Goal: Task Accomplishment & Management: Complete application form

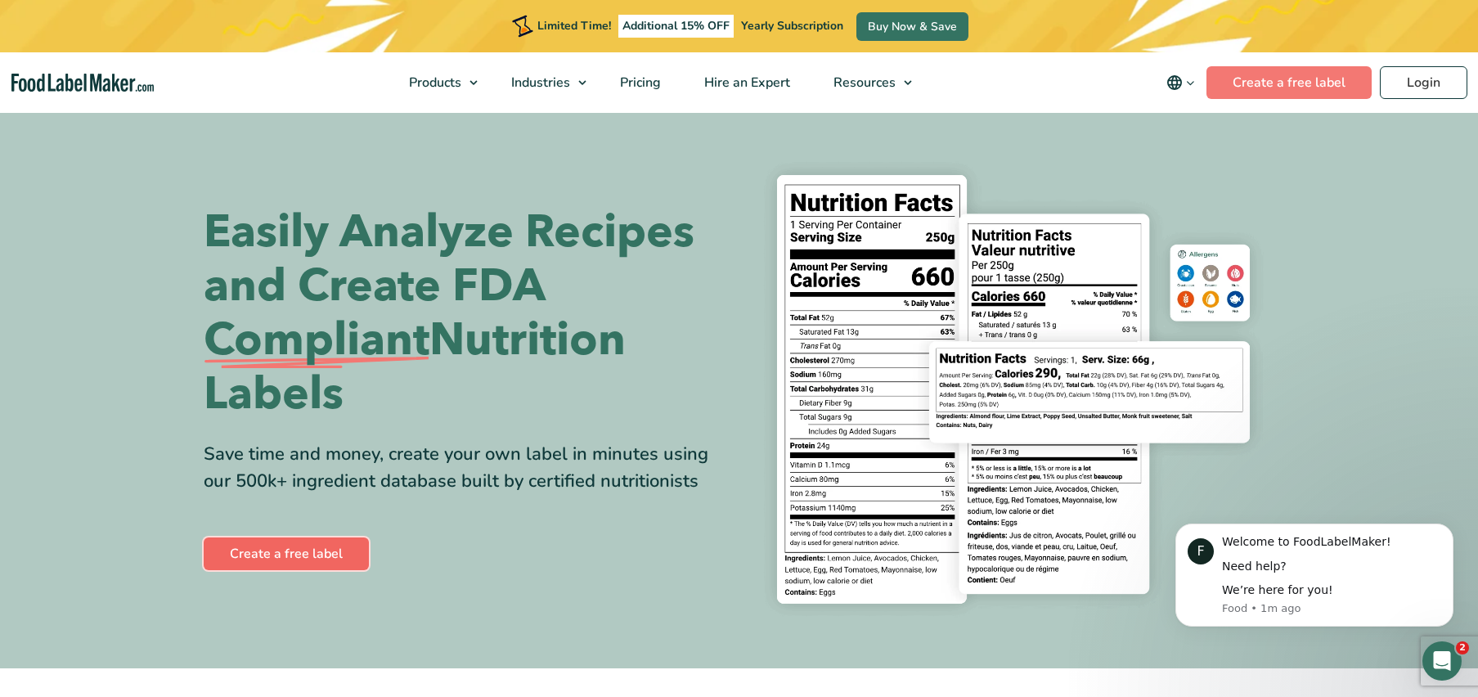
click at [288, 554] on link "Create a free label" at bounding box center [286, 553] width 165 height 33
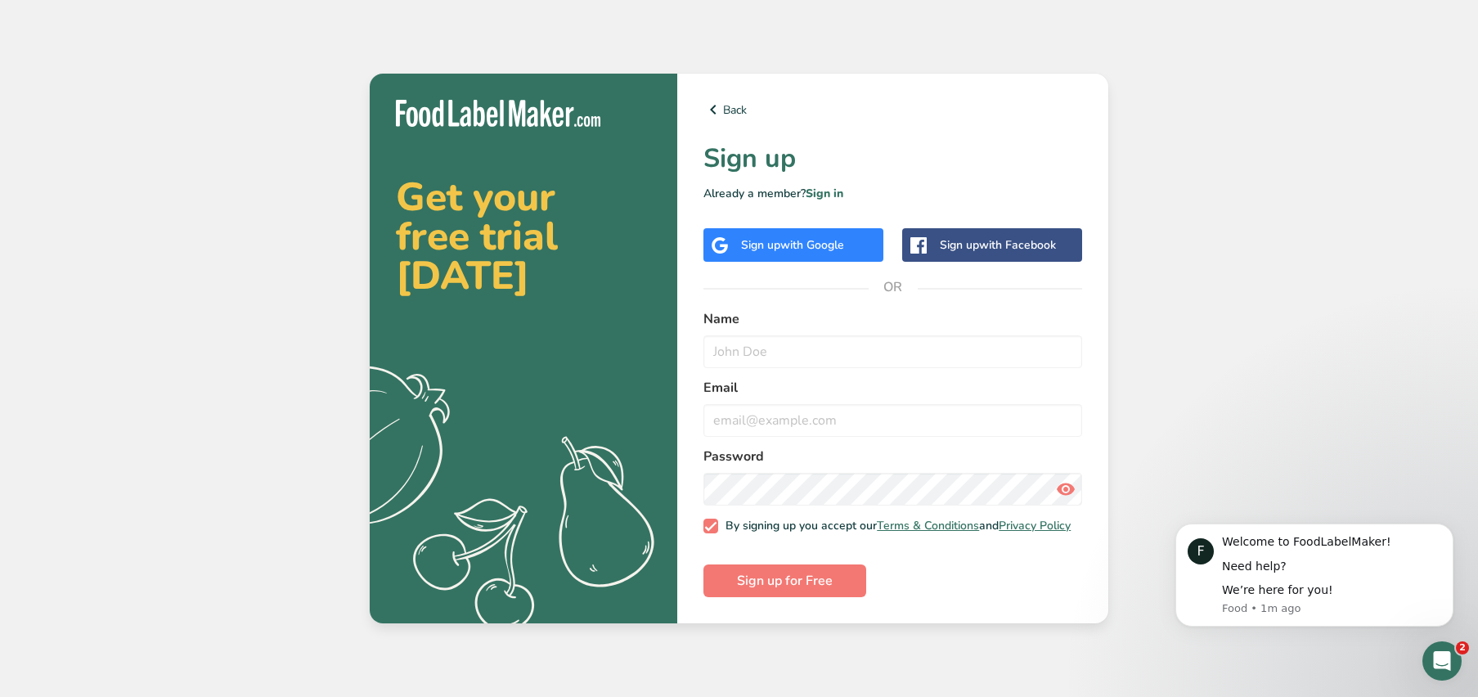
click at [787, 243] on span "with Google" at bounding box center [812, 245] width 64 height 16
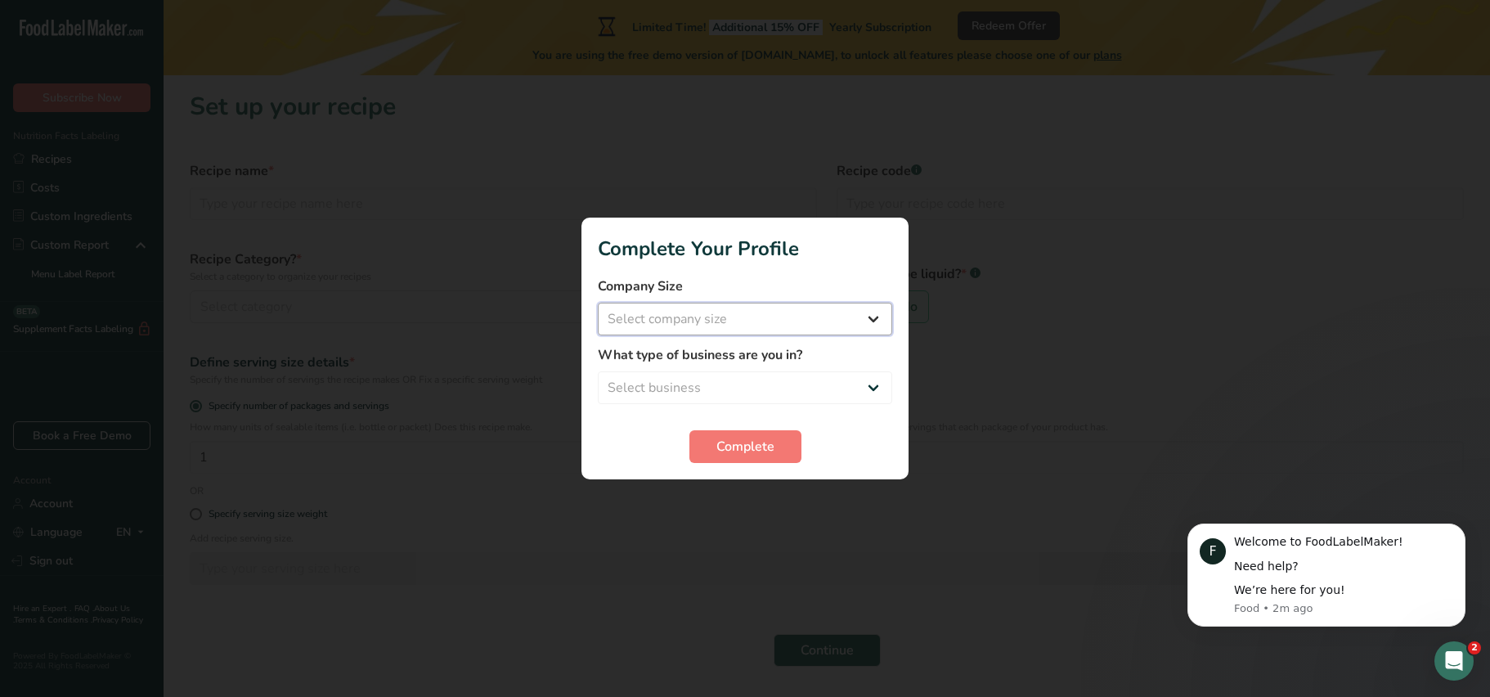
click at [708, 319] on select "Select company size Fewer than 10 Employees 10 to 50 Employees 51 to 500 Employ…" at bounding box center [745, 319] width 294 height 33
select select "2"
click at [748, 384] on select "Select business Packaged Food Manufacturer Restaurant & Cafe Bakery Meal Plans …" at bounding box center [745, 387] width 294 height 33
select select "1"
click at [742, 453] on span "Complete" at bounding box center [746, 447] width 58 height 20
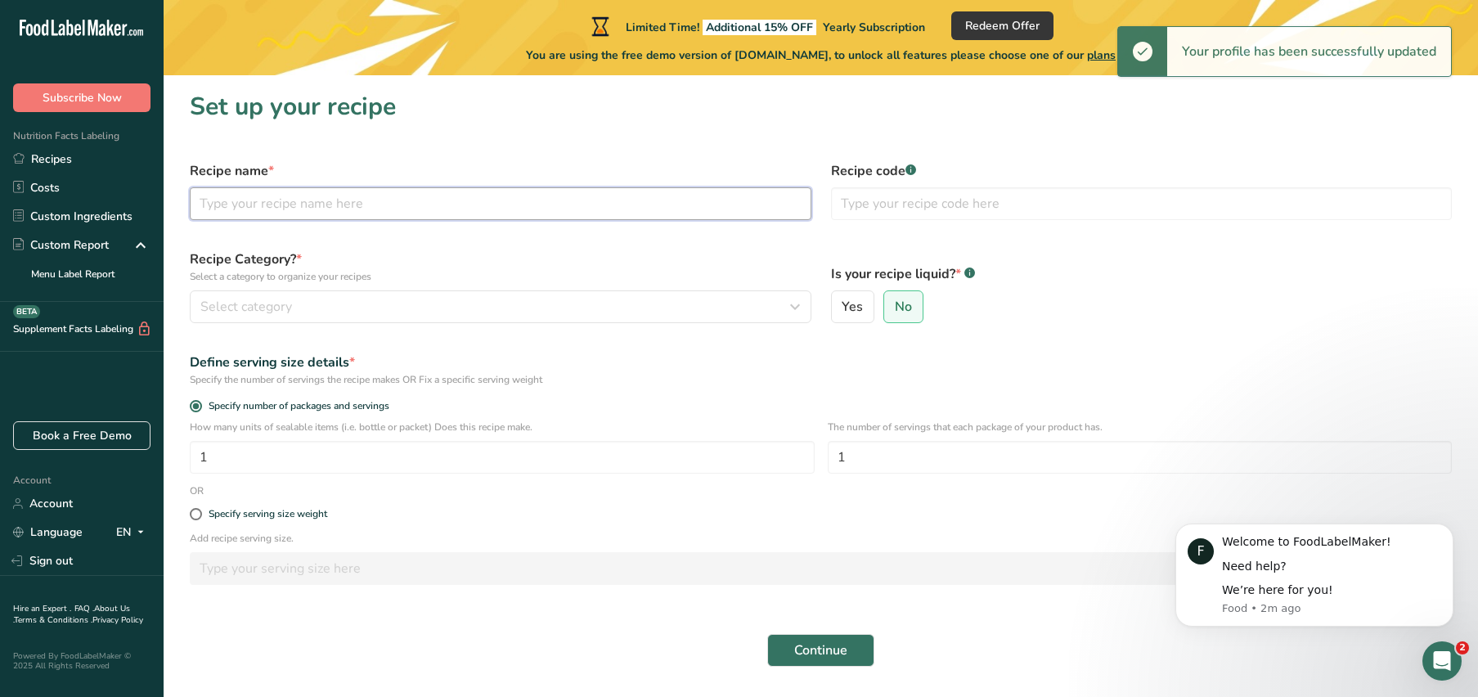
click at [443, 193] on input "text" at bounding box center [501, 203] width 622 height 33
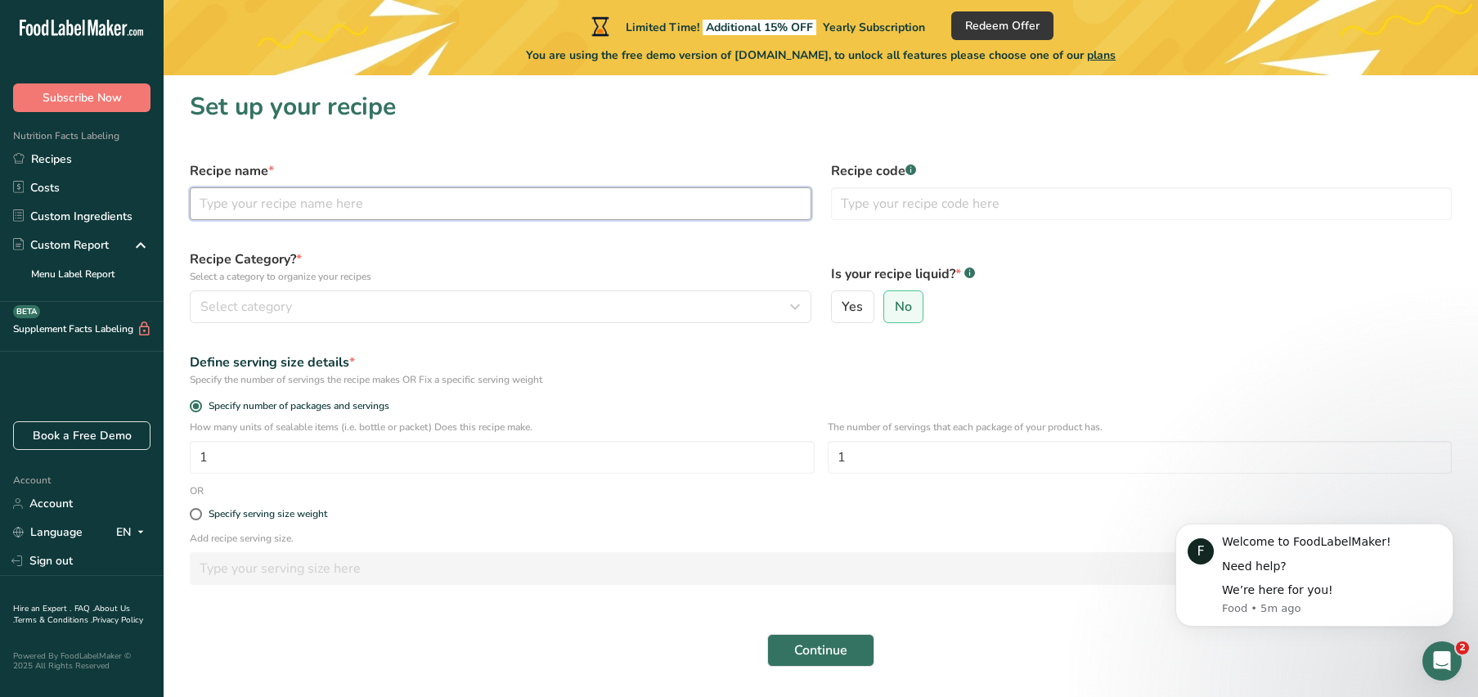
click at [687, 198] on input "text" at bounding box center [501, 203] width 622 height 33
type input "Ceyaka"
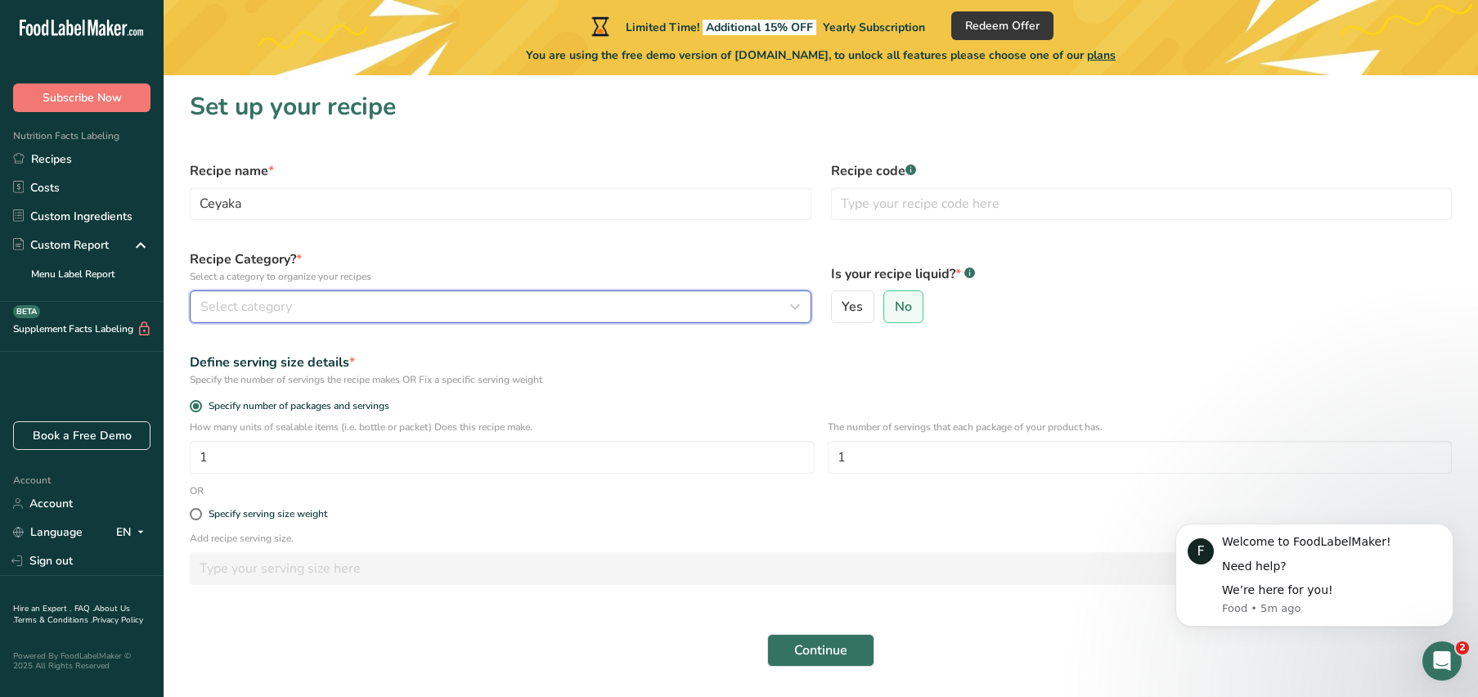
click at [535, 308] on div "Select category" at bounding box center [495, 307] width 591 height 20
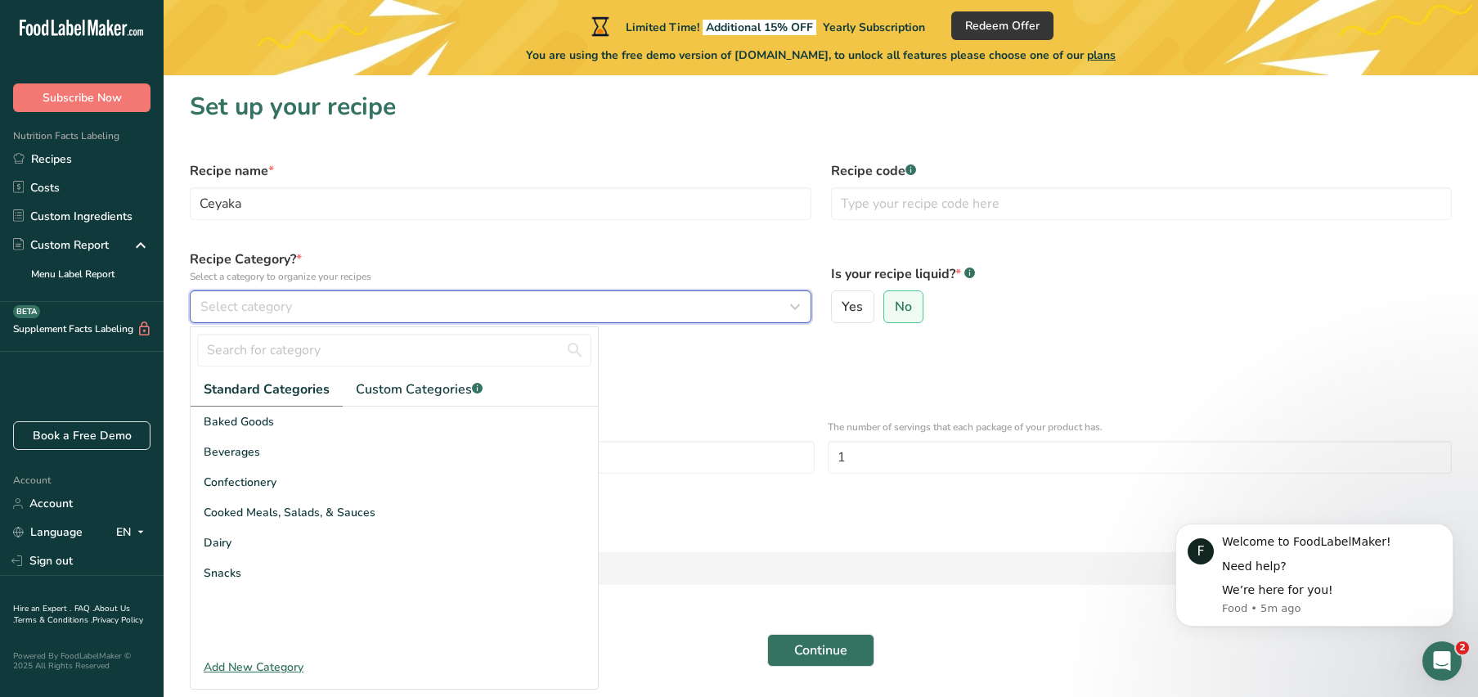
click at [362, 308] on div "Select category" at bounding box center [495, 307] width 591 height 20
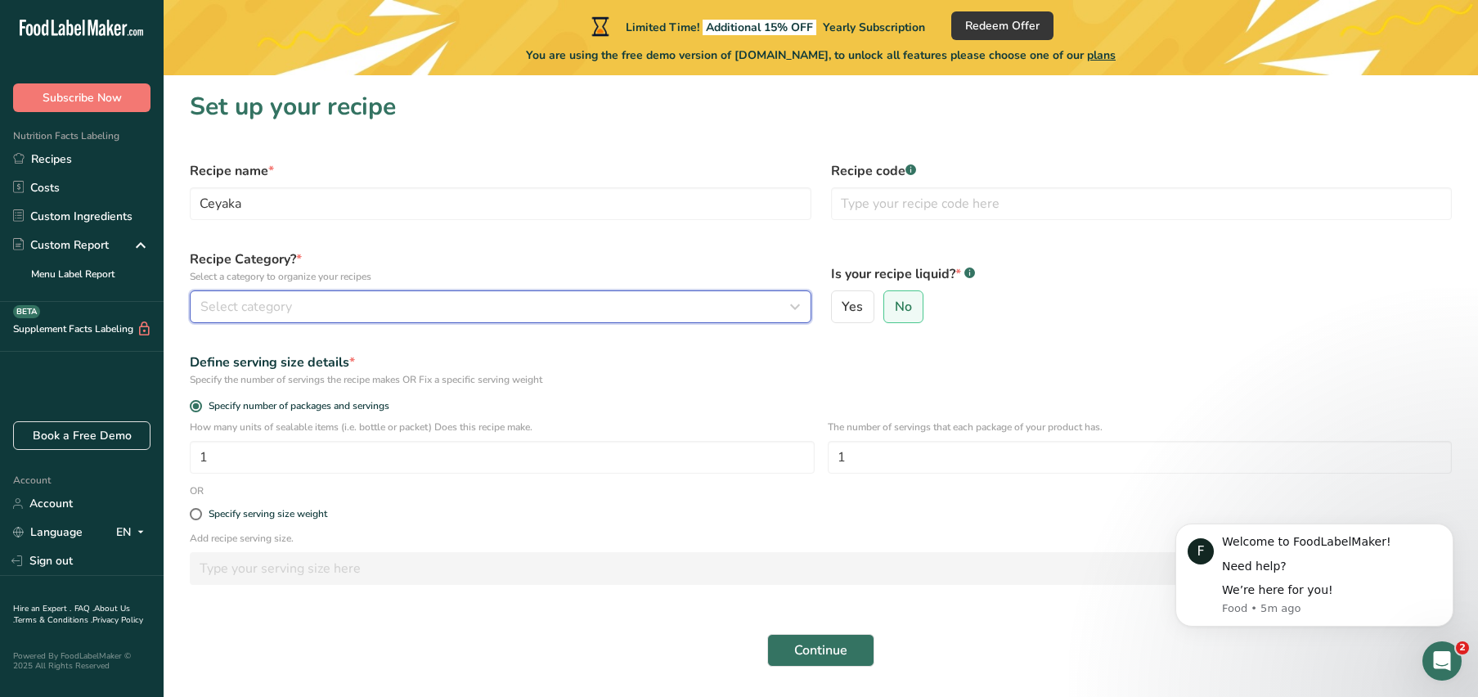
click at [362, 308] on div "Select category" at bounding box center [495, 307] width 591 height 20
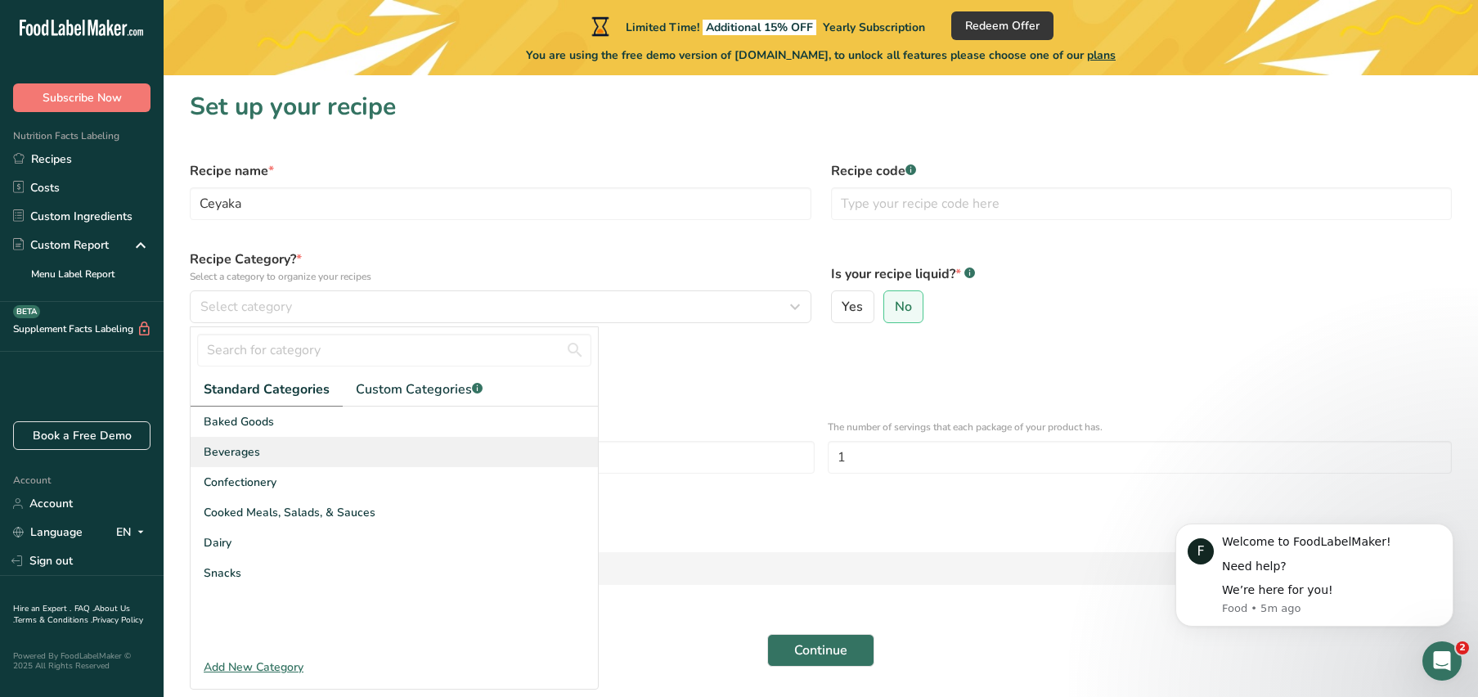
click at [249, 453] on span "Beverages" at bounding box center [232, 451] width 56 height 17
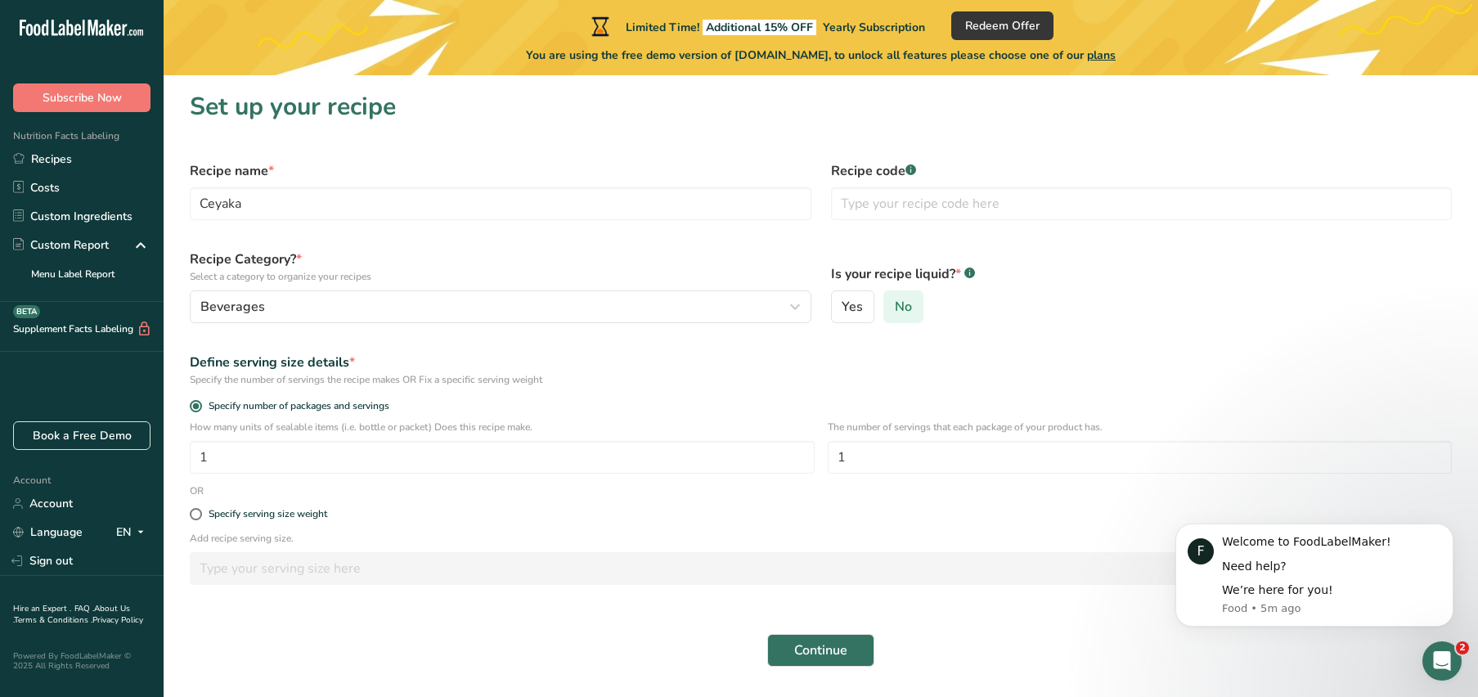
click at [907, 308] on span "No" at bounding box center [903, 307] width 17 height 16
click at [895, 308] on input "No" at bounding box center [889, 307] width 11 height 11
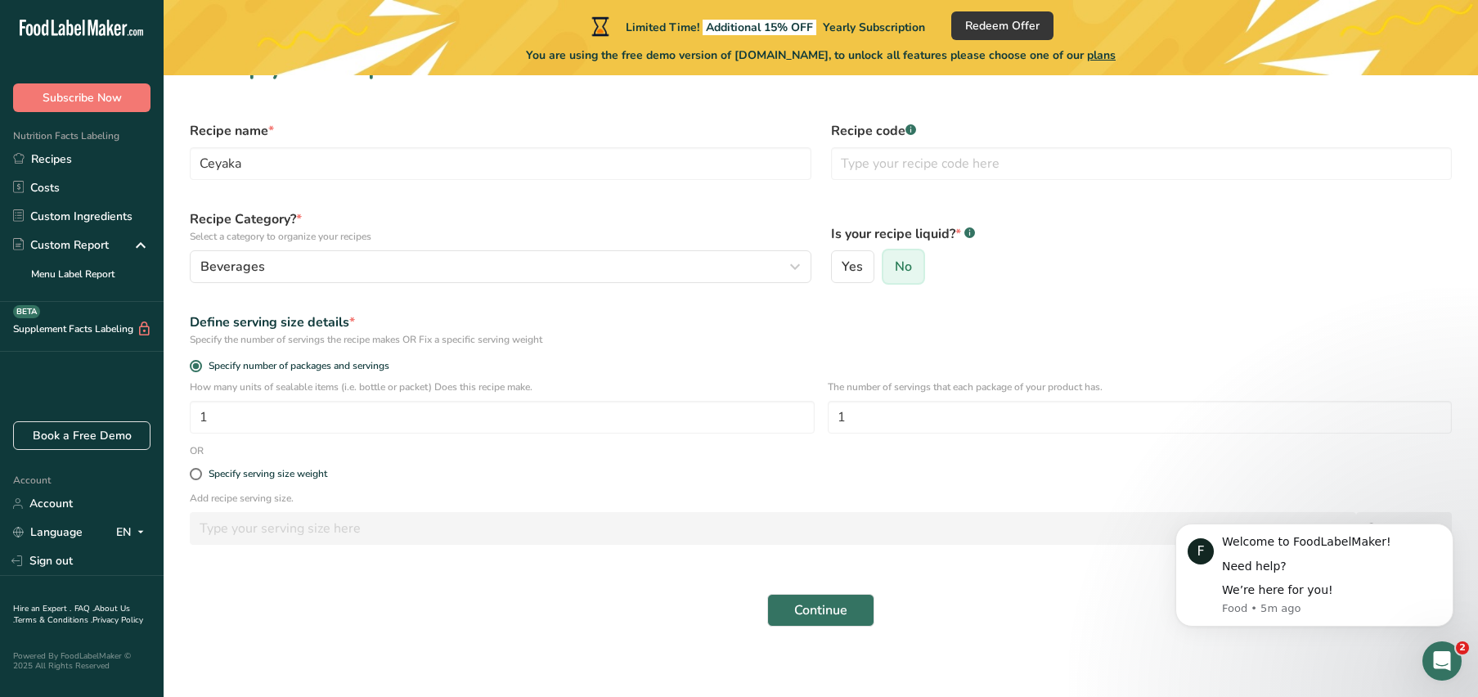
scroll to position [48, 0]
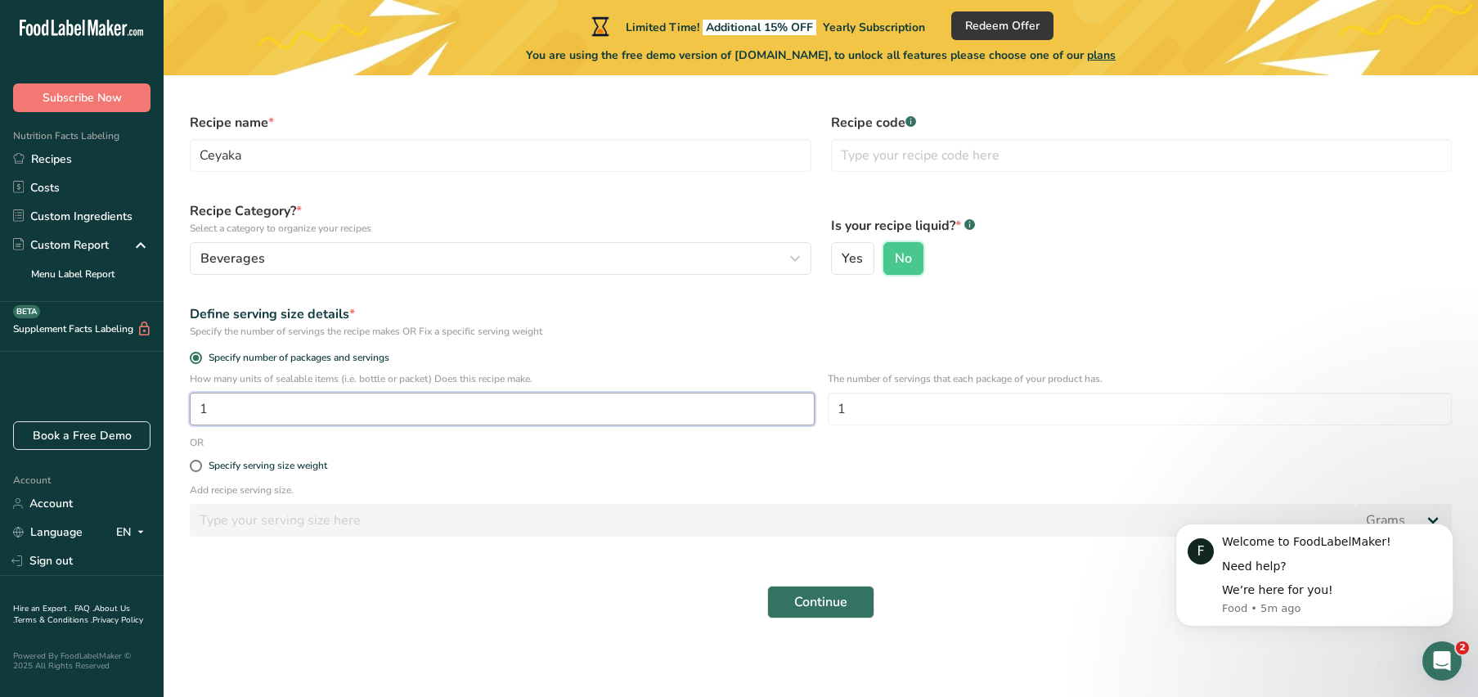
click at [547, 406] on input "1" at bounding box center [502, 409] width 625 height 33
drag, startPoint x: 206, startPoint y: 406, endPoint x: 182, endPoint y: 407, distance: 24.6
click at [182, 407] on div "How many units of sealable items (i.e. bottle or packet) Does this recipe make.…" at bounding box center [821, 403] width 1282 height 64
type input "2"
click at [450, 444] on form "Recipe name * Ceyaka Recipe code .a-a{fill:#347362;}.b-a{fill:#fff;} Recipe Cat…" at bounding box center [821, 365] width 1282 height 525
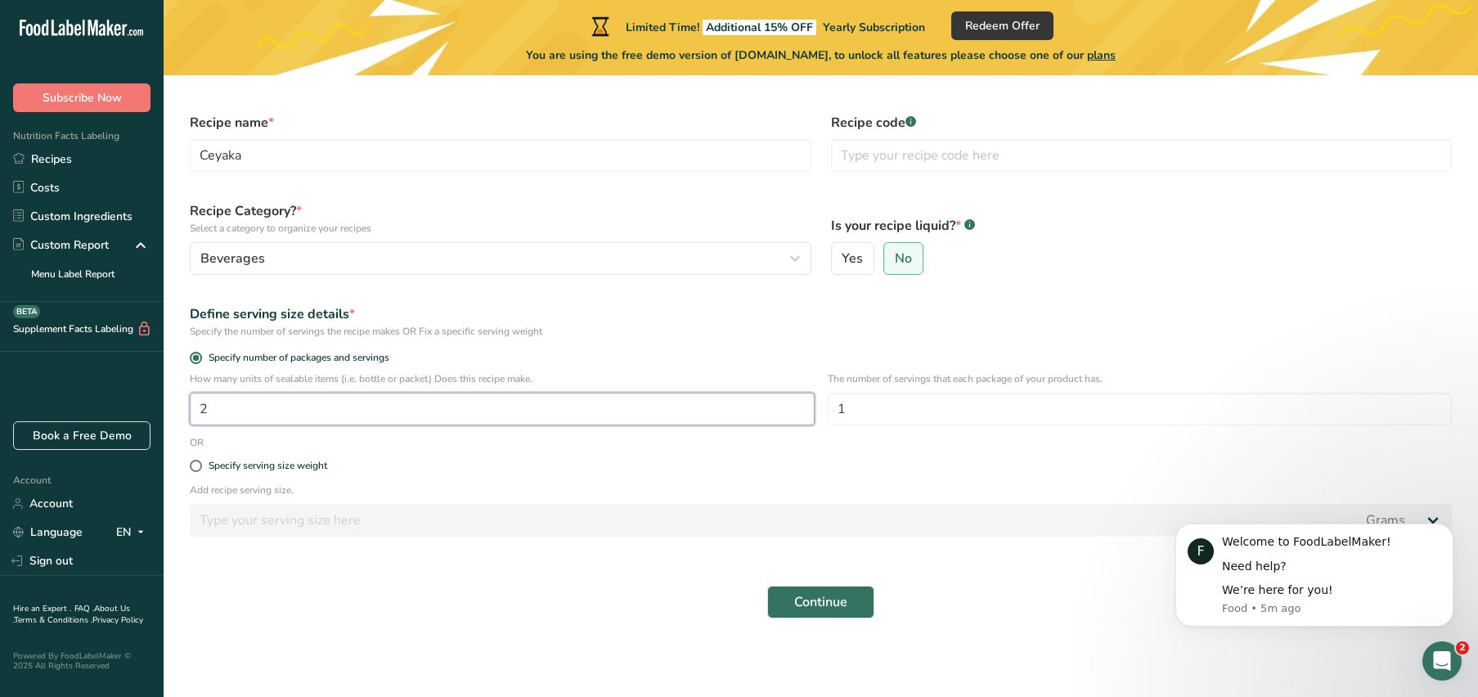
drag, startPoint x: 236, startPoint y: 411, endPoint x: 190, endPoint y: 405, distance: 46.2
click at [190, 405] on input "2" at bounding box center [502, 409] width 625 height 33
drag, startPoint x: 848, startPoint y: 407, endPoint x: 820, endPoint y: 406, distance: 27.8
click at [820, 406] on div "How many units of sealable items (i.e. bottle or packet) Does this recipe make.…" at bounding box center [821, 403] width 1282 height 64
type input "2"
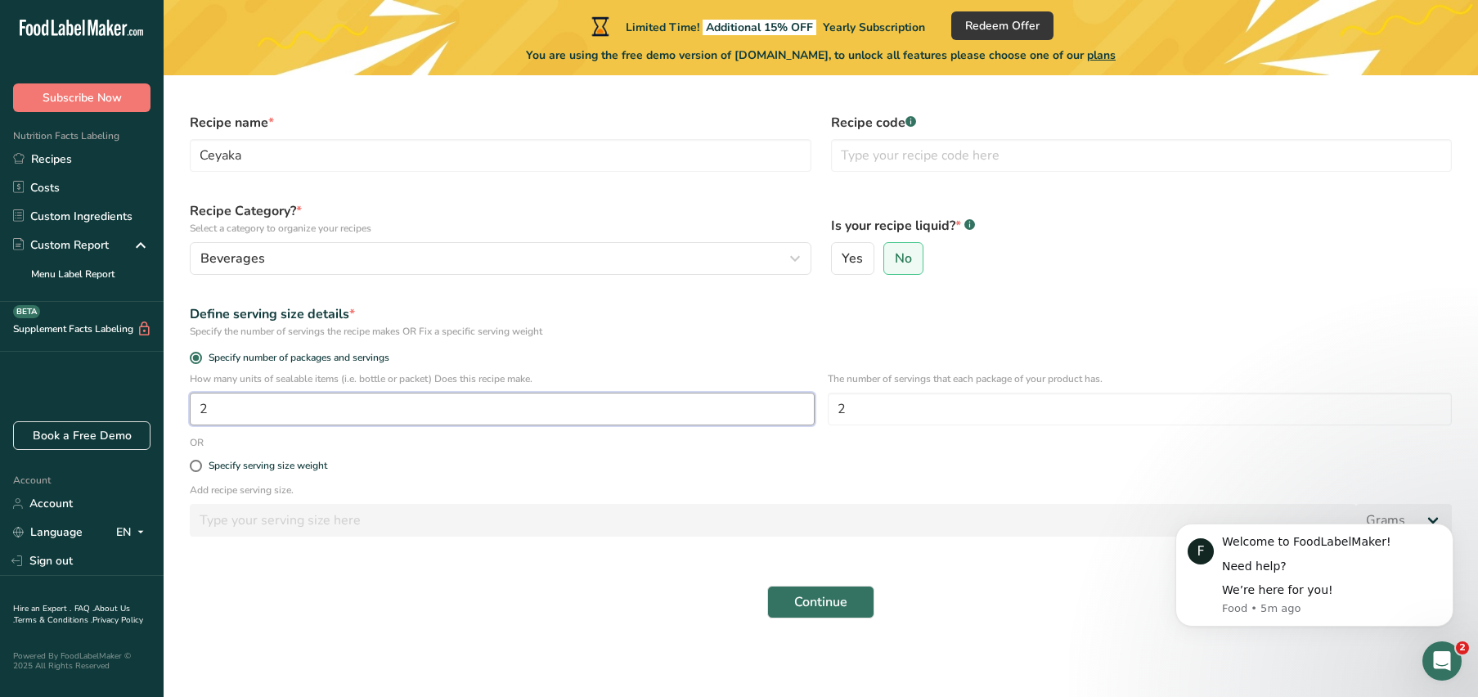
drag, startPoint x: 234, startPoint y: 406, endPoint x: 186, endPoint y: 410, distance: 48.4
click at [186, 410] on div "How many units of sealable items (i.e. bottle or packet) Does this recipe make.…" at bounding box center [821, 403] width 1282 height 64
type input "1"
click at [193, 465] on span at bounding box center [196, 466] width 12 height 12
click at [193, 465] on input "Specify serving size weight" at bounding box center [195, 466] width 11 height 11
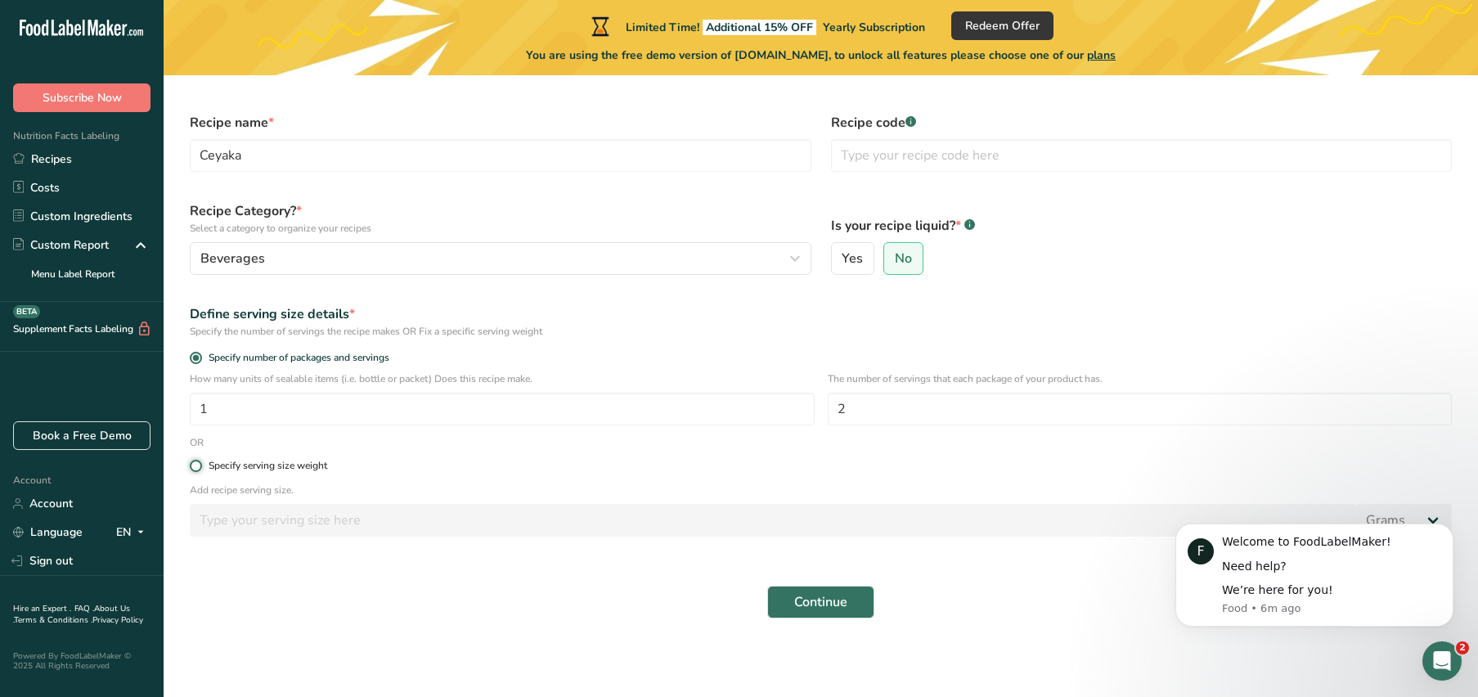
radio input "true"
radio input "false"
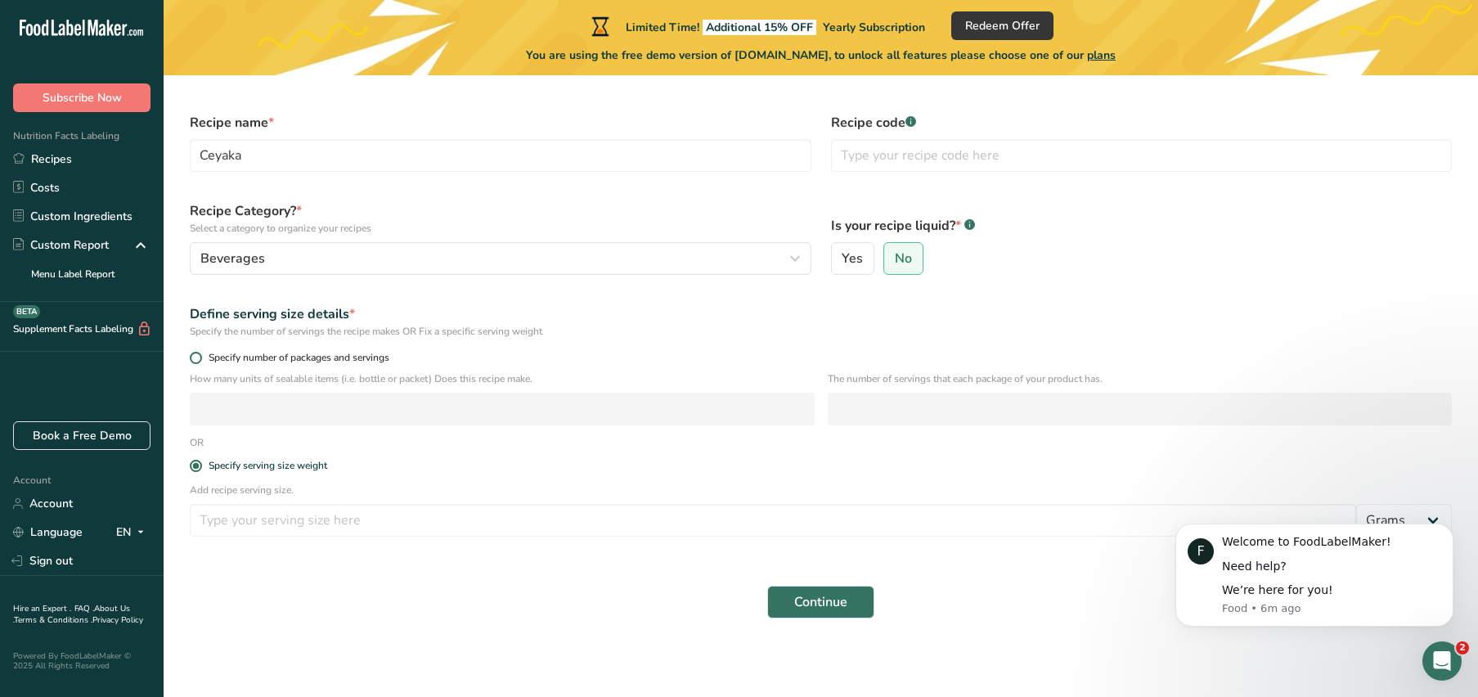
click at [195, 358] on span at bounding box center [196, 358] width 12 height 12
click at [195, 358] on input "Specify number of packages and servings" at bounding box center [195, 358] width 11 height 11
radio input "true"
radio input "false"
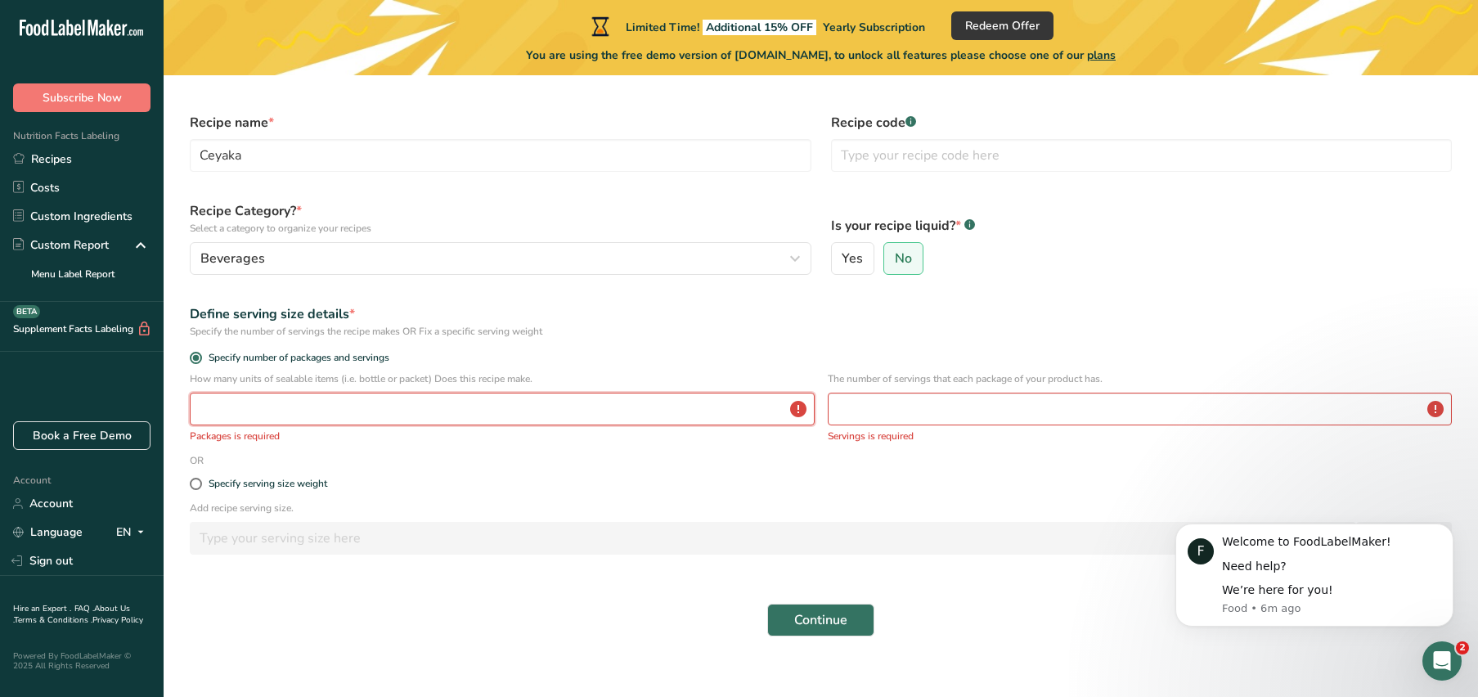
click at [280, 411] on input "number" at bounding box center [502, 409] width 625 height 33
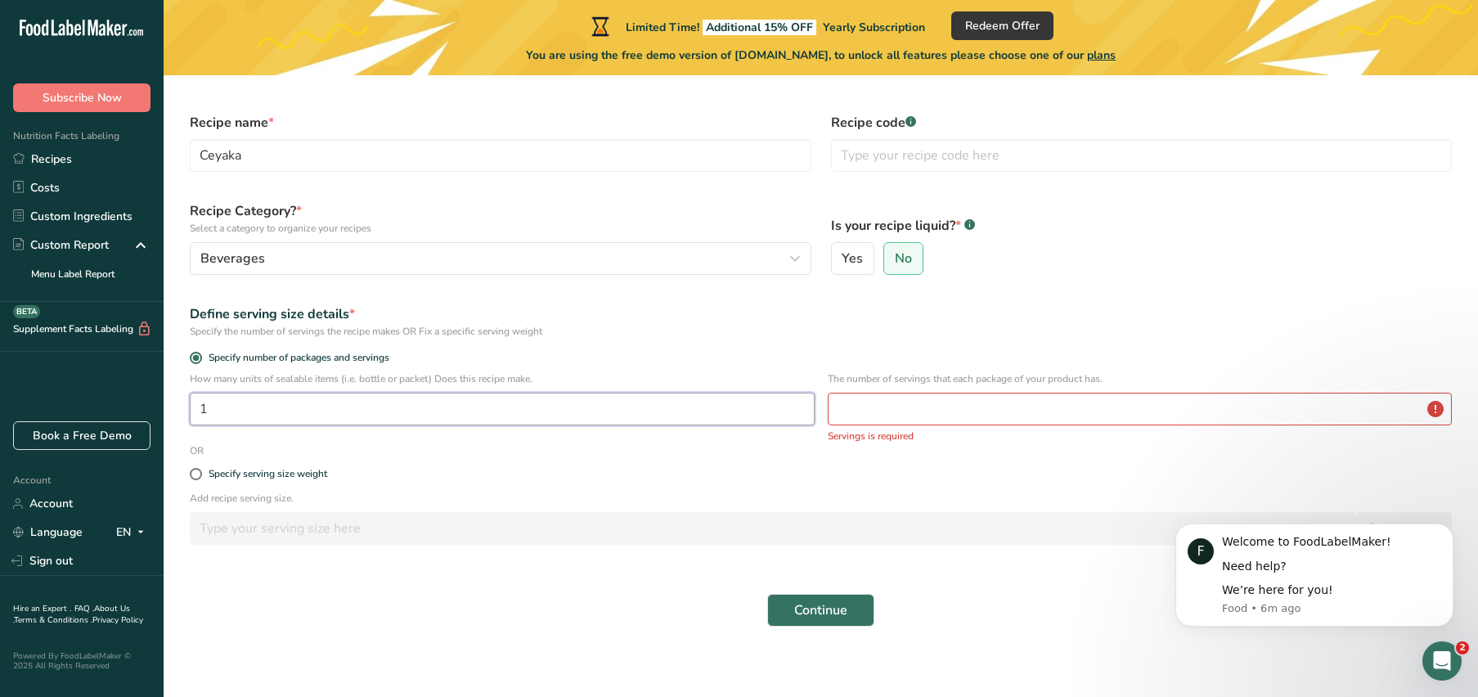
type input "1"
click at [892, 414] on input "number" at bounding box center [1140, 409] width 625 height 33
type input "2"
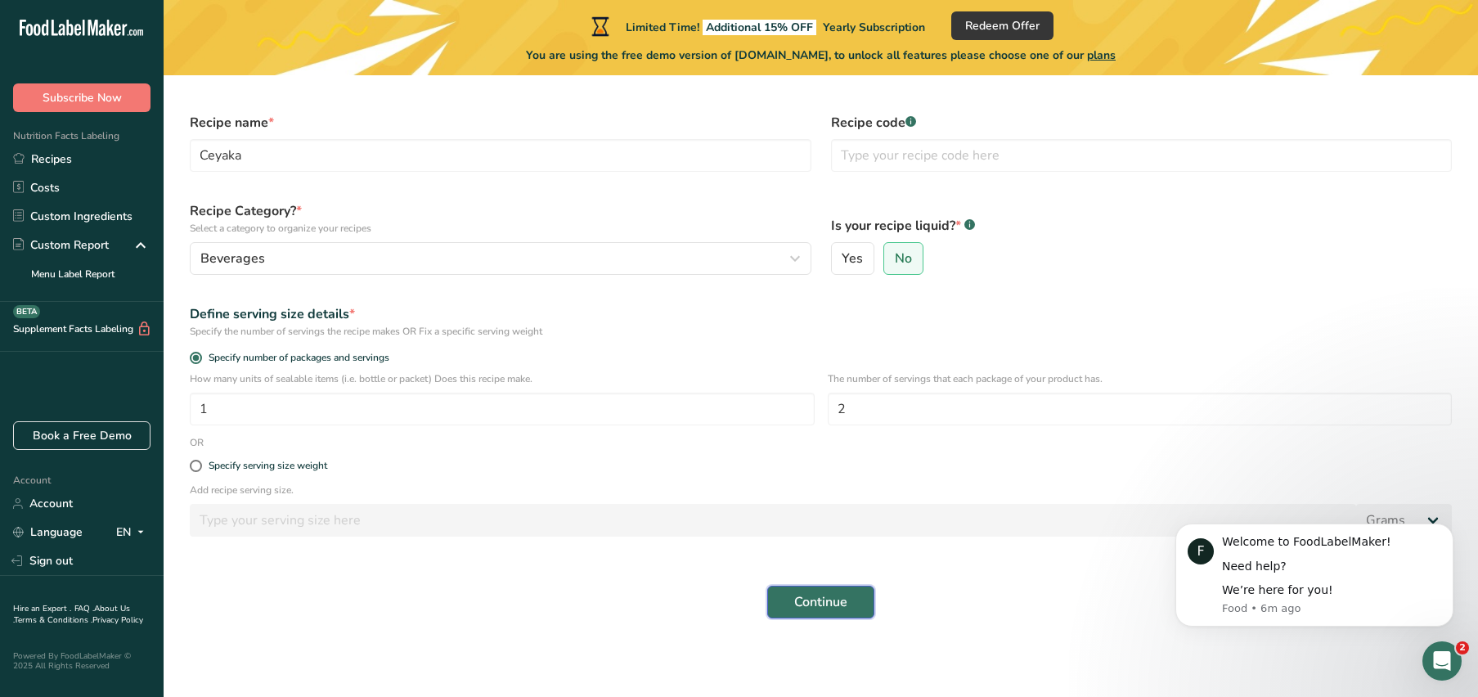
click at [787, 604] on button "Continue" at bounding box center [820, 602] width 107 height 33
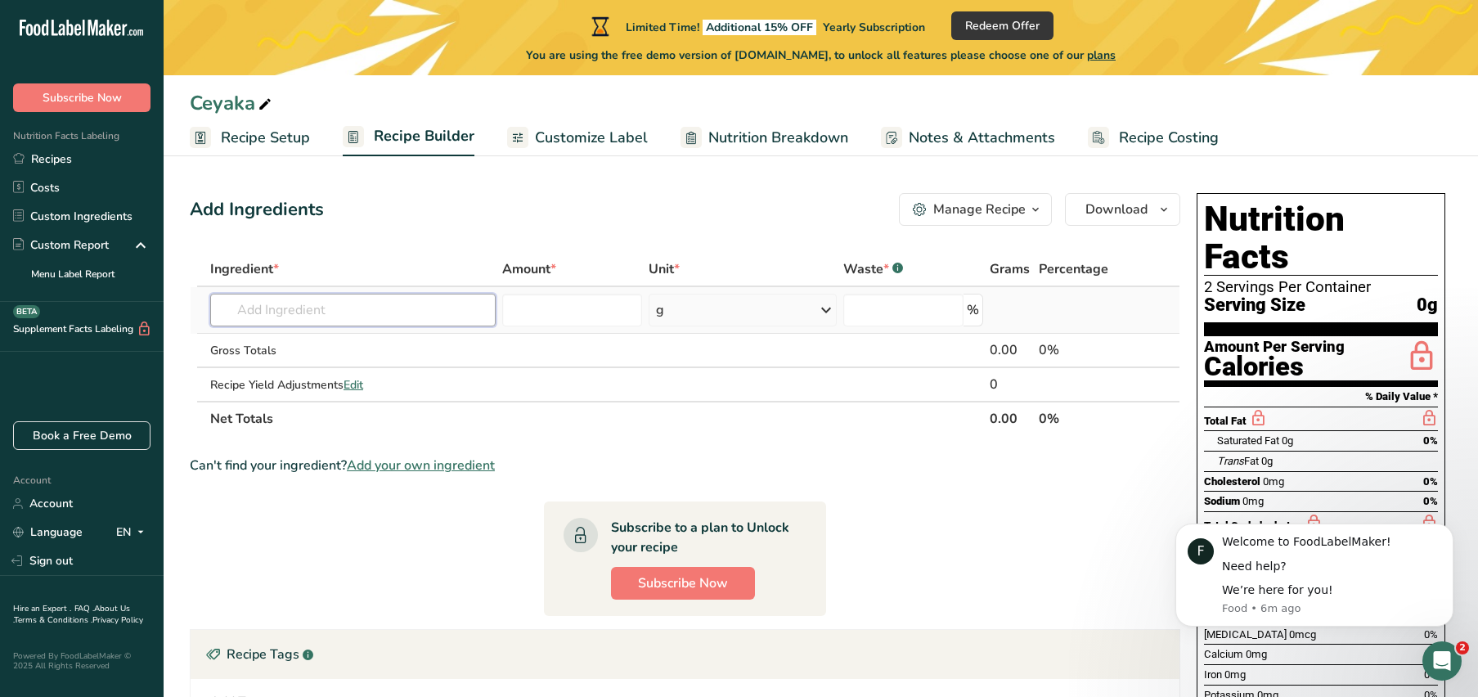
click at [461, 313] on input "text" at bounding box center [352, 310] width 285 height 33
click at [1026, 28] on span "Redeem Offer" at bounding box center [1002, 25] width 74 height 17
